Goal: Information Seeking & Learning: Learn about a topic

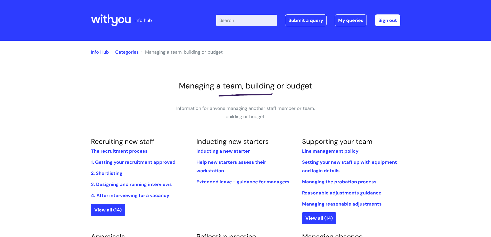
click at [115, 18] on icon at bounding box center [111, 20] width 40 height 12
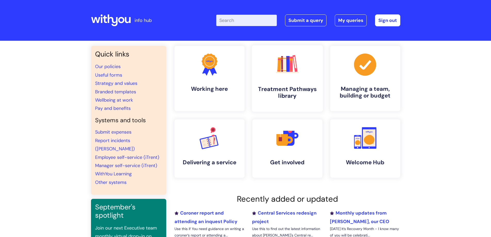
click at [293, 91] on h4 "Treatment Pathways library" at bounding box center [287, 93] width 63 height 14
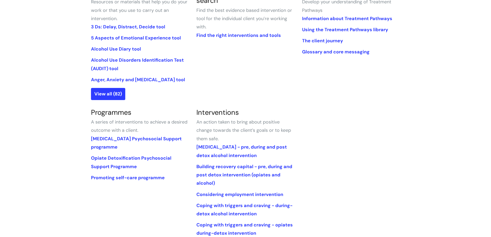
scroll to position [155, 0]
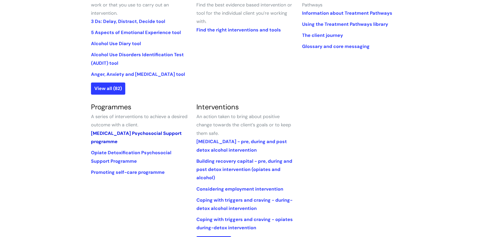
click at [128, 136] on link "Alcohol Detoxification Psychosocial Support programme" at bounding box center [136, 137] width 91 height 14
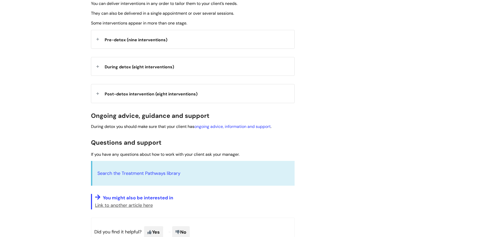
scroll to position [206, 0]
click at [98, 40] on div "Pre-detox (nine interventions)" at bounding box center [192, 39] width 203 height 18
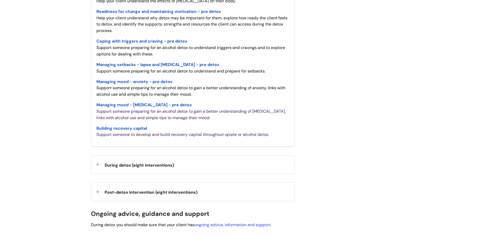
scroll to position [309, 0]
click at [96, 163] on div "During detox (eight interventions)" at bounding box center [192, 164] width 203 height 18
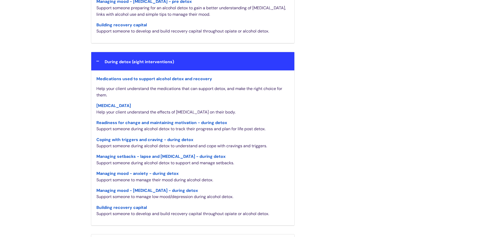
scroll to position [464, 0]
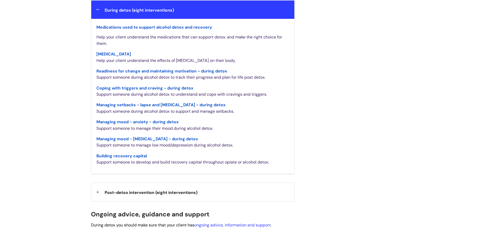
click at [97, 191] on div "Post-detox intervention (eight interventions)" at bounding box center [192, 192] width 203 height 18
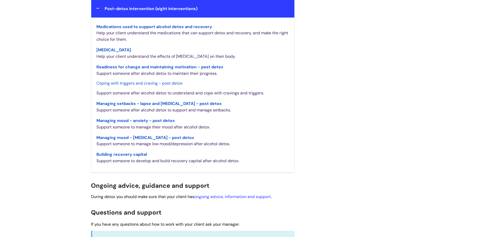
scroll to position [618, 0]
